Goal: Find specific page/section: Find specific page/section

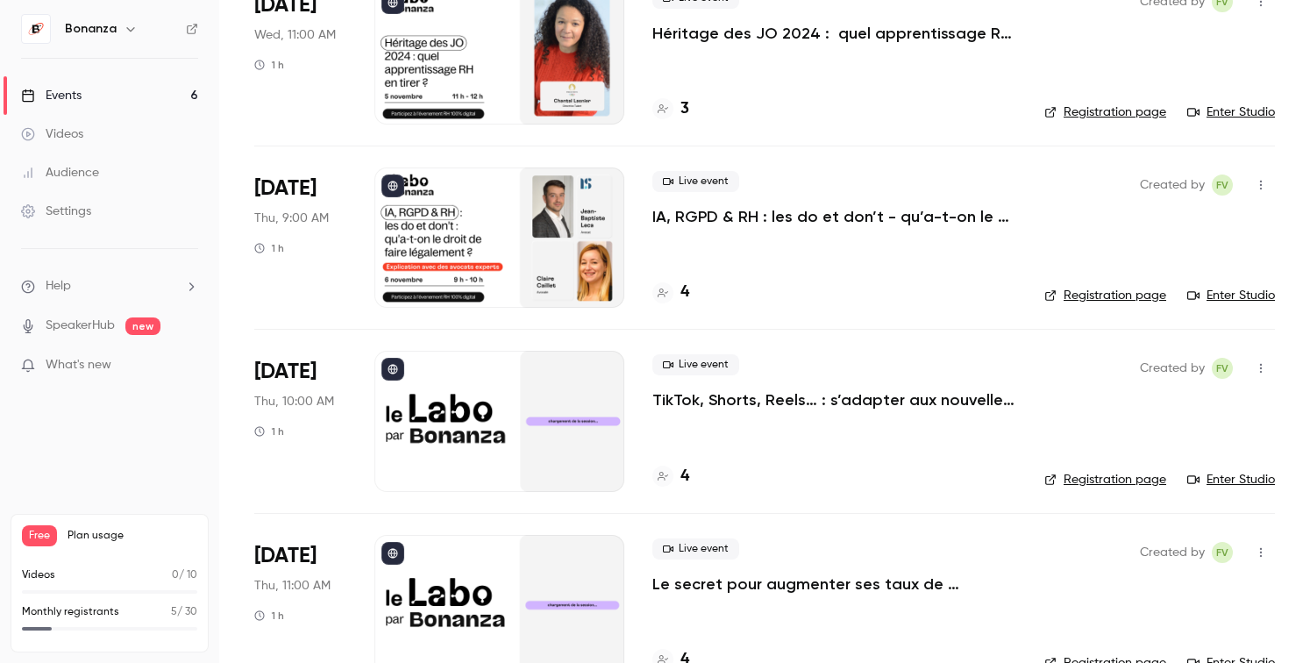
scroll to position [578, 0]
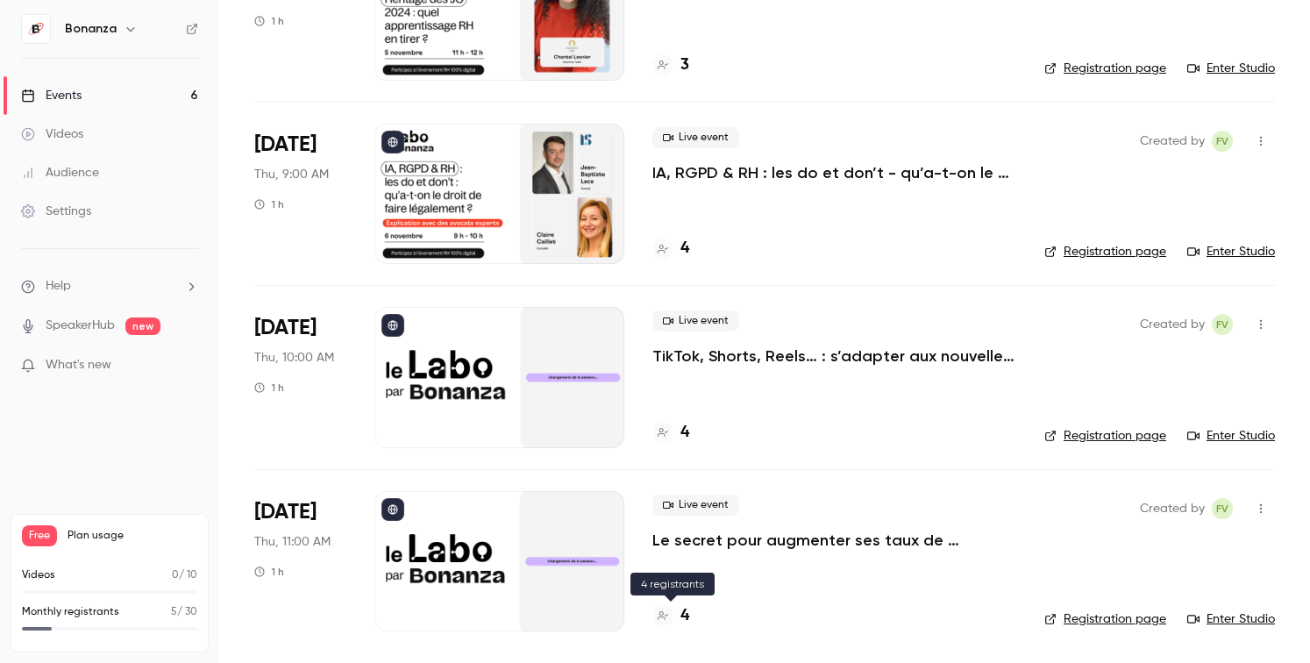
click at [660, 616] on icon at bounding box center [663, 615] width 11 height 11
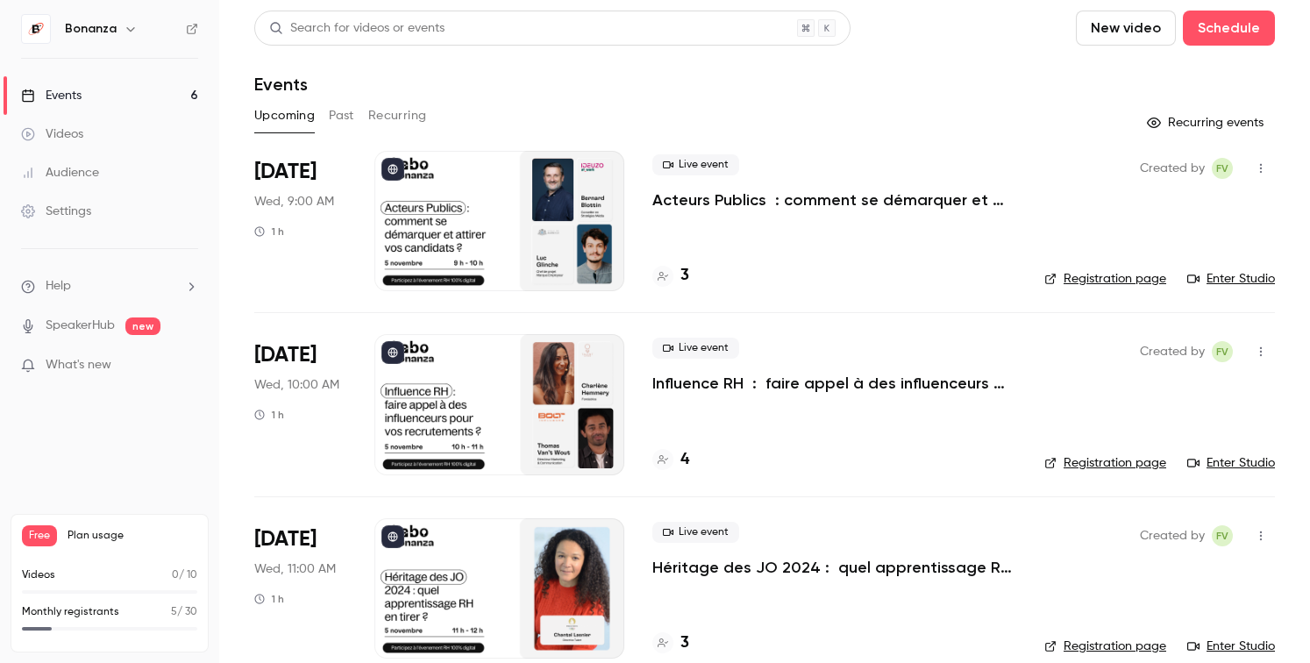
scroll to position [578, 0]
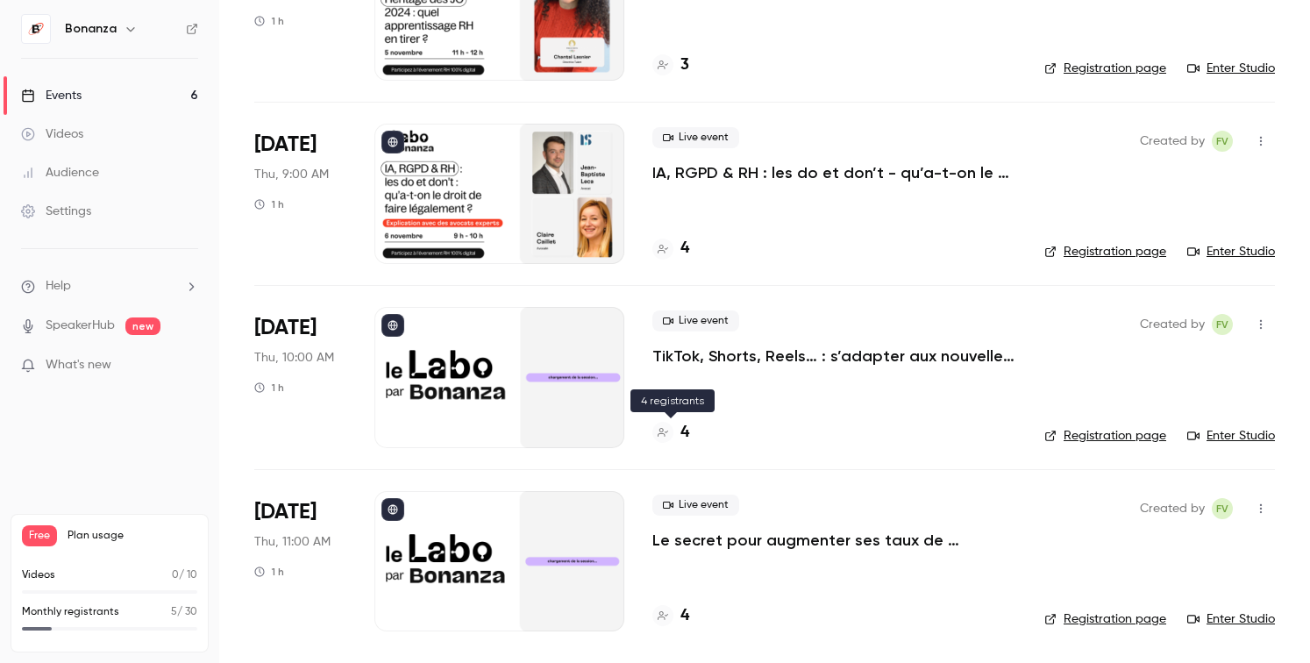
click at [668, 440] on div at bounding box center [662, 432] width 21 height 21
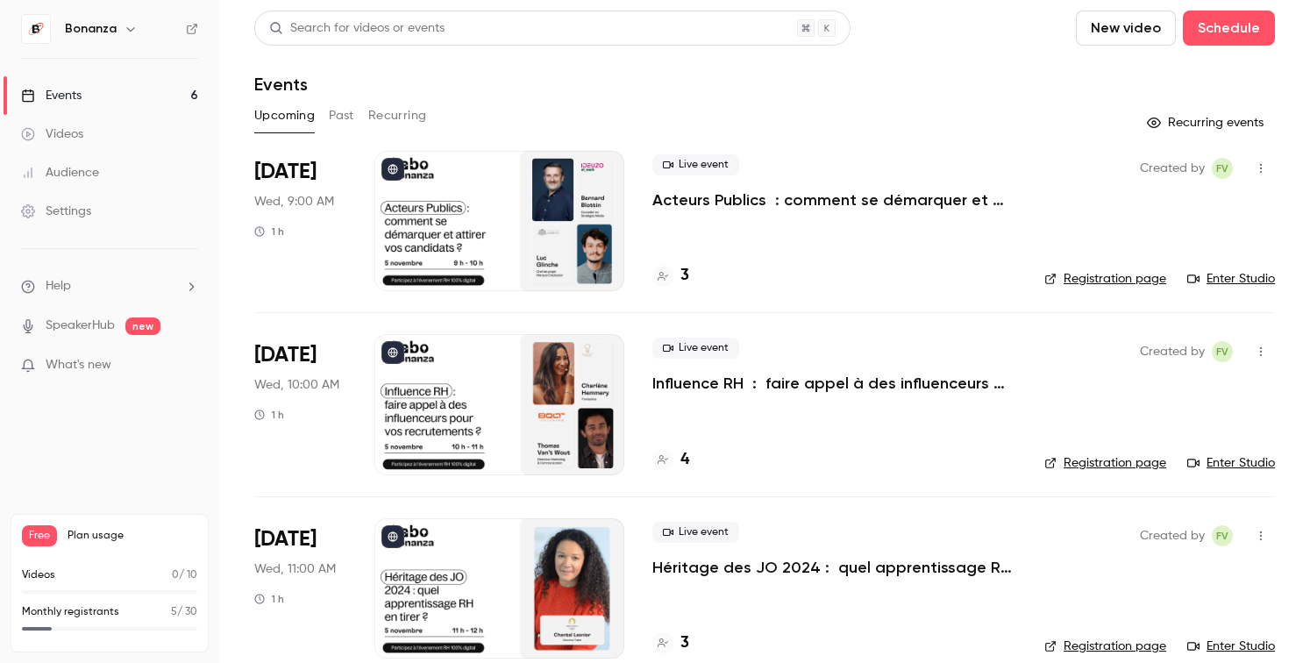
scroll to position [578, 0]
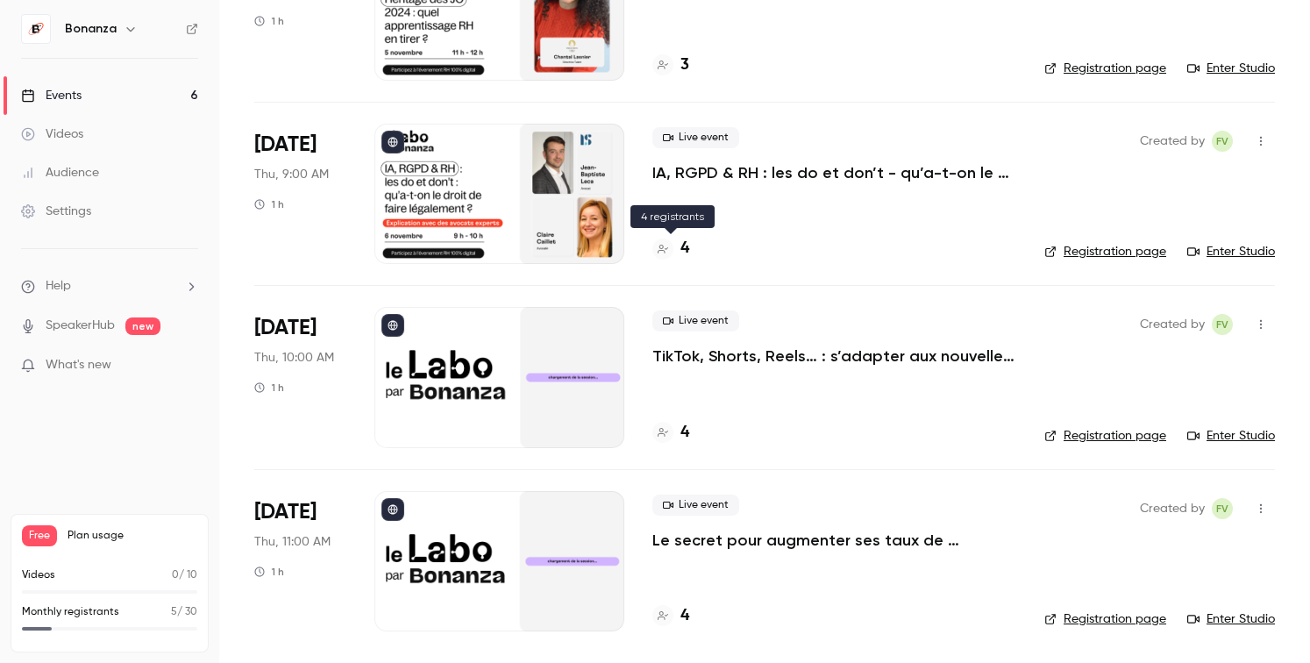
click at [659, 252] on icon at bounding box center [663, 249] width 11 height 11
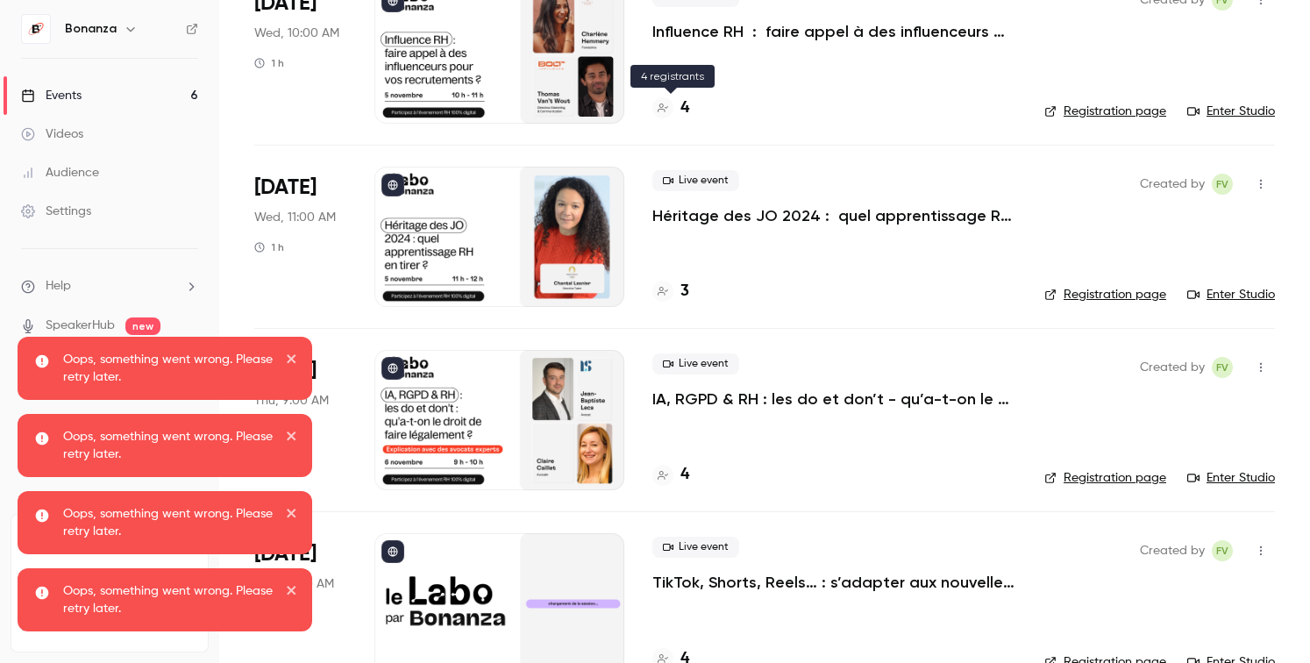
scroll to position [578, 0]
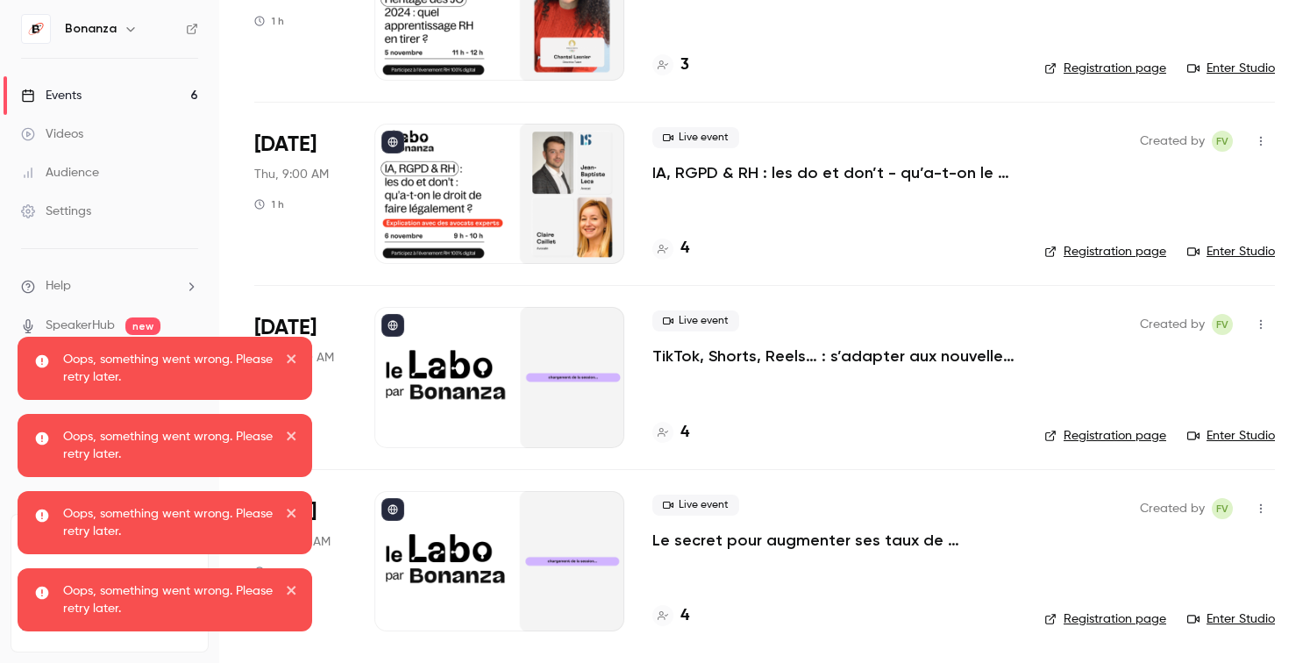
click at [659, 252] on icon at bounding box center [663, 249] width 11 height 11
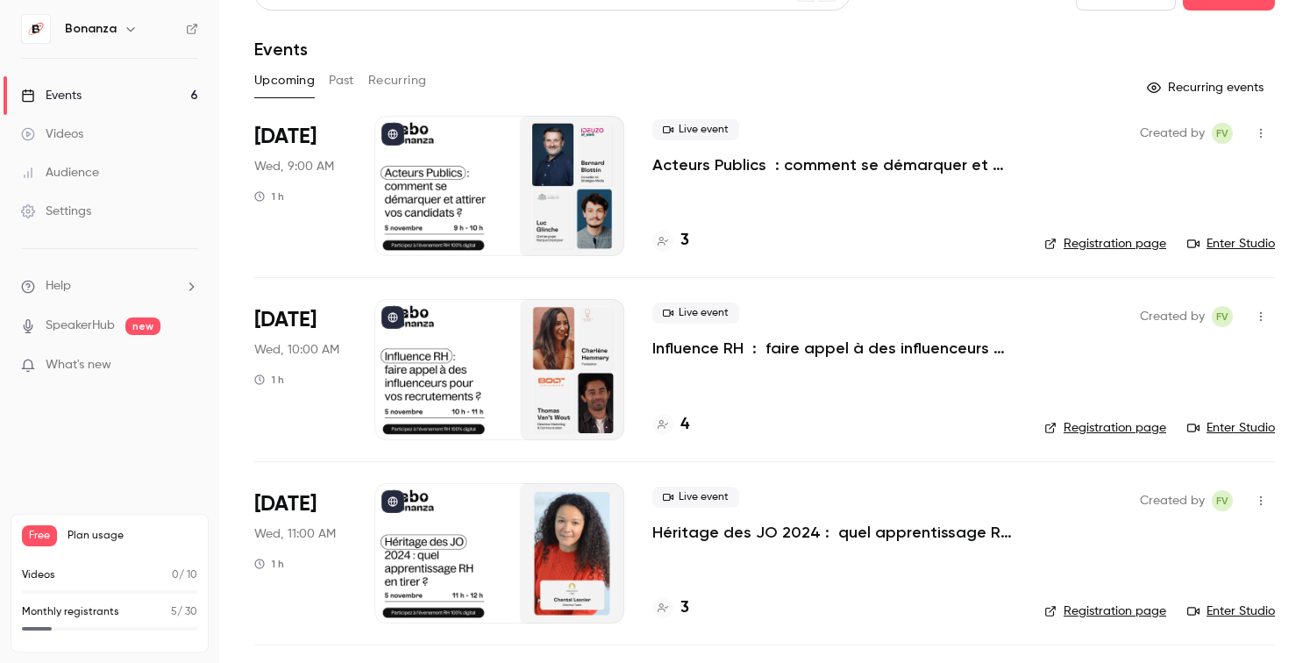
scroll to position [34, 0]
click at [665, 427] on icon at bounding box center [663, 425] width 11 height 11
